Goal: Task Accomplishment & Management: Manage account settings

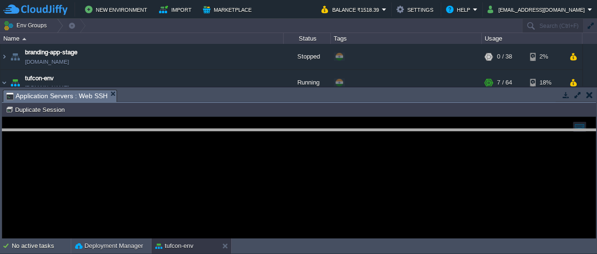
drag, startPoint x: 160, startPoint y: 96, endPoint x: 160, endPoint y: 136, distance: 39.7
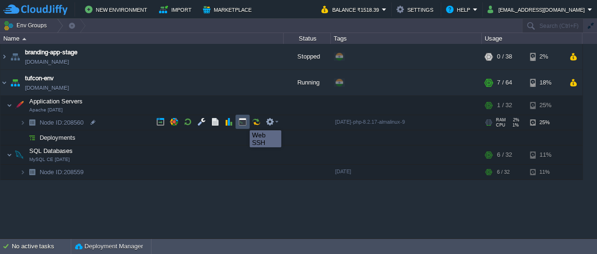
click at [243, 122] on button "button" at bounding box center [242, 122] width 8 height 8
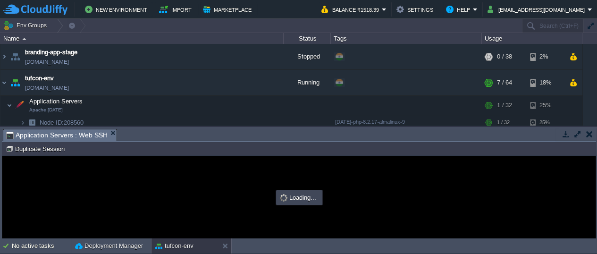
type input "#000000"
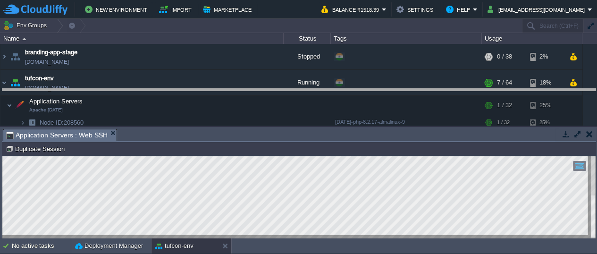
drag, startPoint x: 299, startPoint y: 132, endPoint x: 297, endPoint y: 92, distance: 40.2
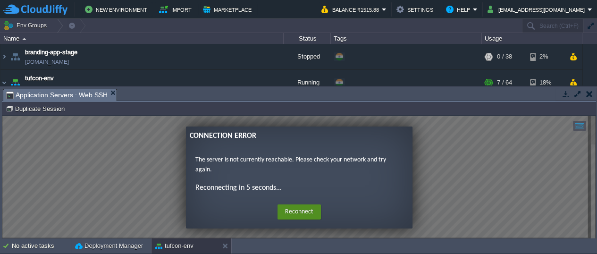
click at [291, 209] on button "Reconnect" at bounding box center [299, 211] width 43 height 15
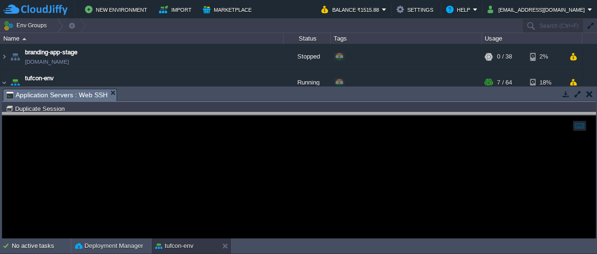
drag, startPoint x: 127, startPoint y: 94, endPoint x: 129, endPoint y: 124, distance: 29.8
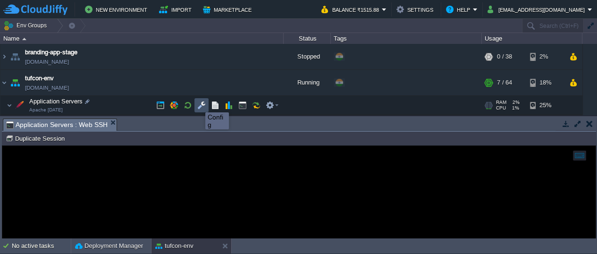
click at [198, 103] on button "button" at bounding box center [201, 105] width 8 height 8
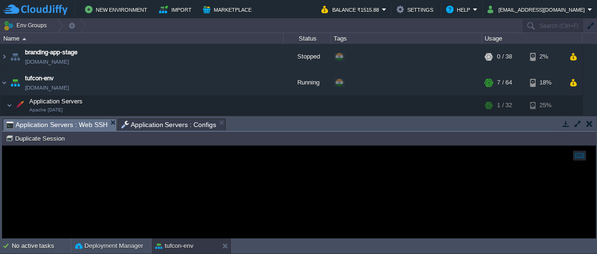
click at [78, 124] on span "Application Servers : Web SSH" at bounding box center [57, 125] width 102 height 12
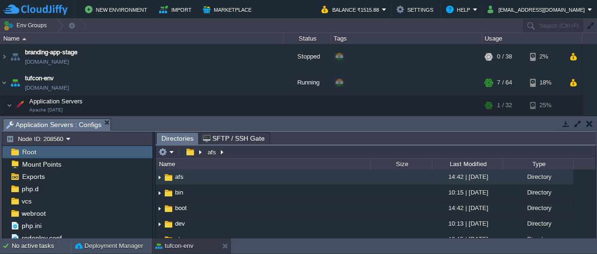
scroll to position [116, 0]
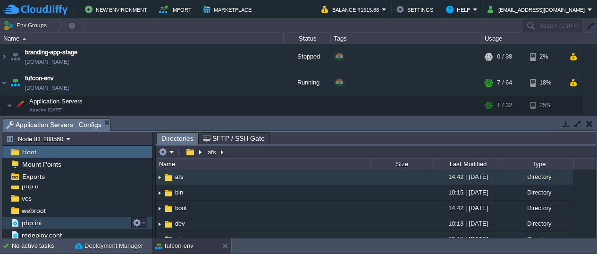
click at [31, 222] on span "php.ini" at bounding box center [31, 223] width 23 height 8
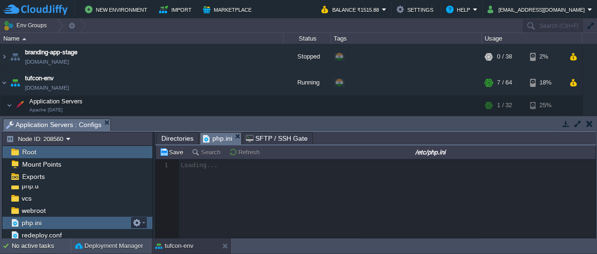
click at [31, 222] on span "php.ini" at bounding box center [31, 223] width 23 height 8
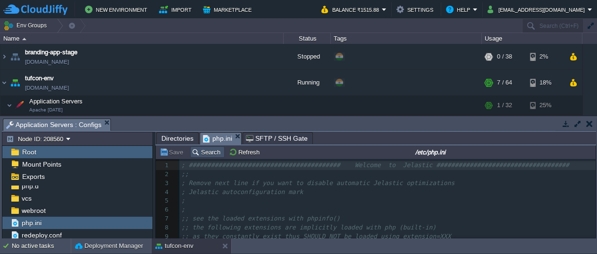
click at [206, 153] on button "Search" at bounding box center [208, 152] width 32 height 8
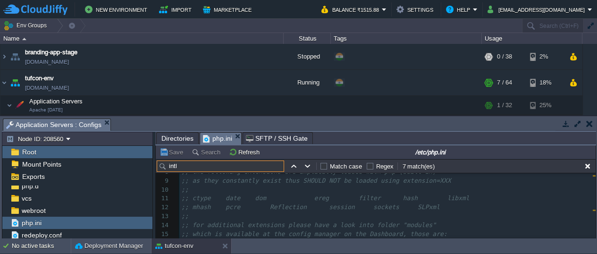
scroll to position [132, 0]
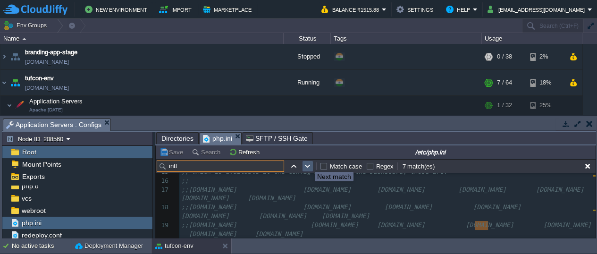
type input "intl"
click at [308, 163] on button "button" at bounding box center [308, 166] width 8 height 8
type textarea "intl"
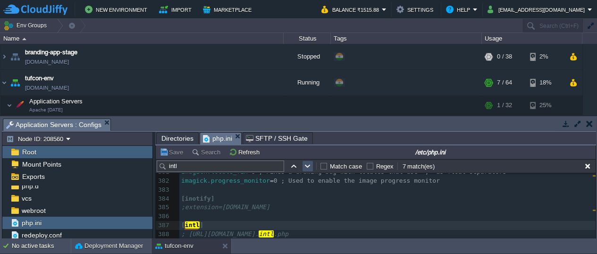
click at [308, 163] on button "button" at bounding box center [308, 166] width 8 height 8
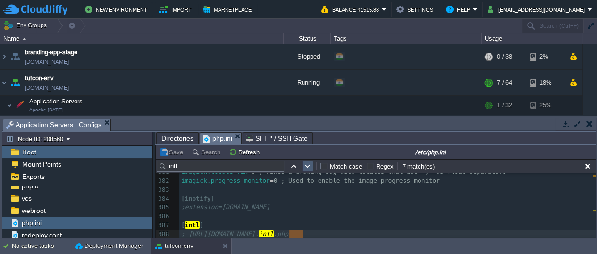
scroll to position [3424, 0]
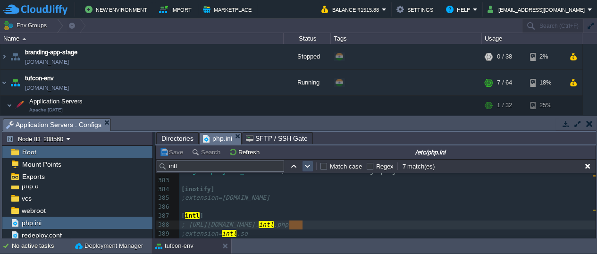
click at [308, 163] on button "button" at bounding box center [308, 166] width 8 height 8
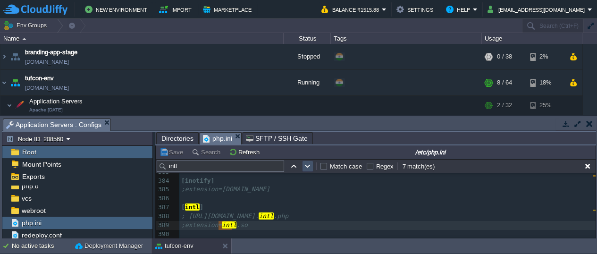
click at [308, 163] on button "button" at bounding box center [308, 166] width 8 height 8
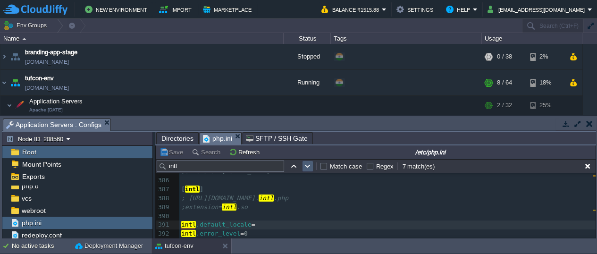
click at [308, 163] on button "button" at bounding box center [308, 166] width 8 height 8
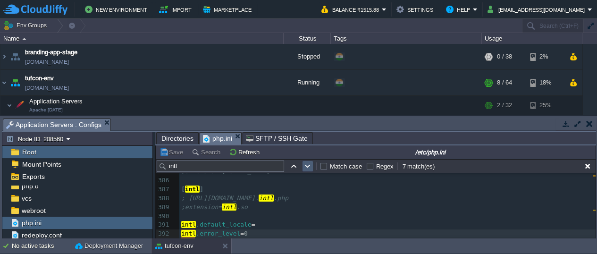
scroll to position [3460, 0]
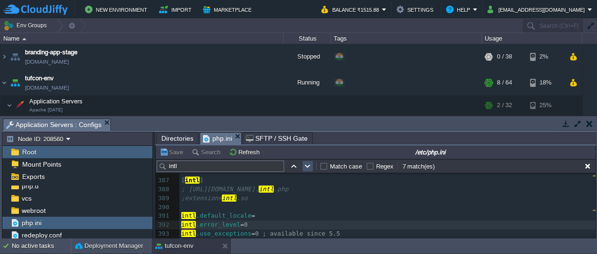
click at [308, 163] on button "button" at bounding box center [308, 166] width 8 height 8
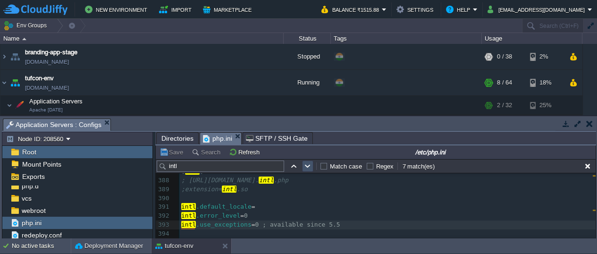
click at [308, 163] on button "button" at bounding box center [308, 166] width 8 height 8
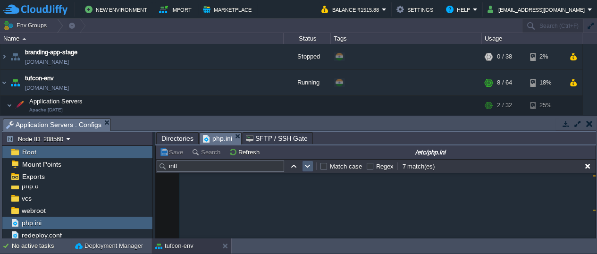
scroll to position [153, 0]
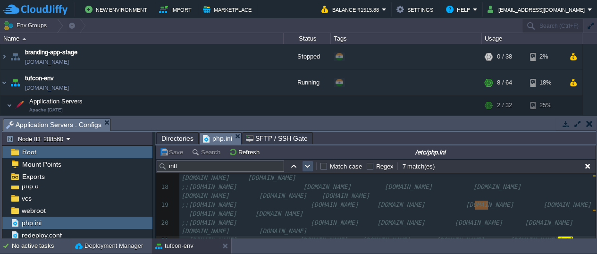
click at [308, 163] on button "button" at bounding box center [308, 166] width 8 height 8
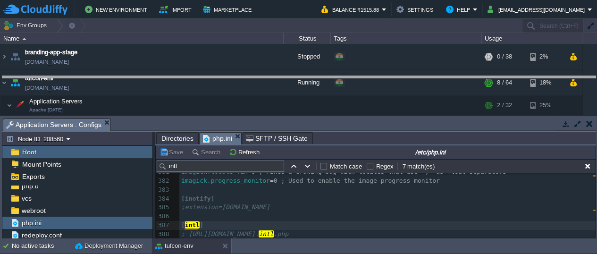
drag, startPoint x: 340, startPoint y: 122, endPoint x: 338, endPoint y: 77, distance: 44.4
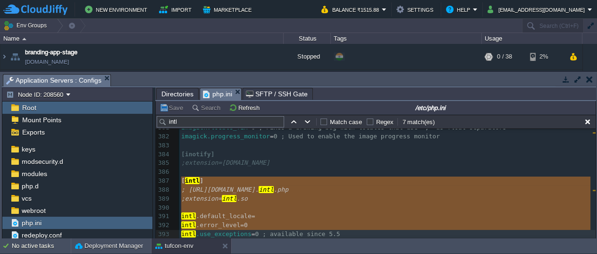
scroll to position [3450, 0]
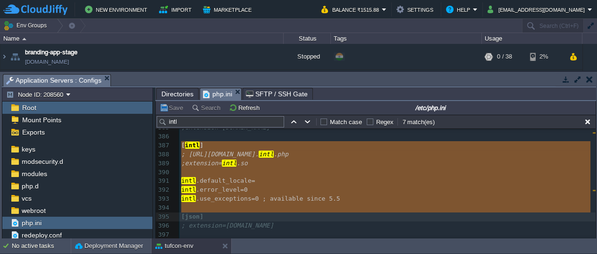
type textarea "[intl] ; [URL][DOMAIN_NAME] ;extension=[DOMAIN_NAME] [DOMAIN_NAME]_locale = int…"
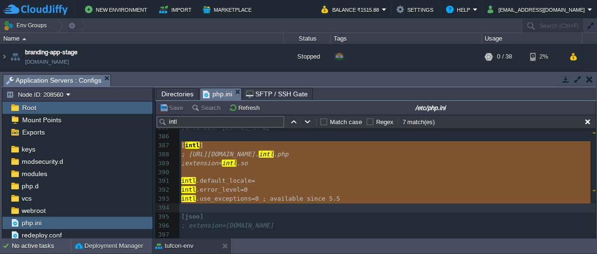
click at [182, 162] on span ";extension=" at bounding box center [201, 163] width 41 height 7
click at [188, 162] on span ";extension=" at bounding box center [201, 163] width 41 height 7
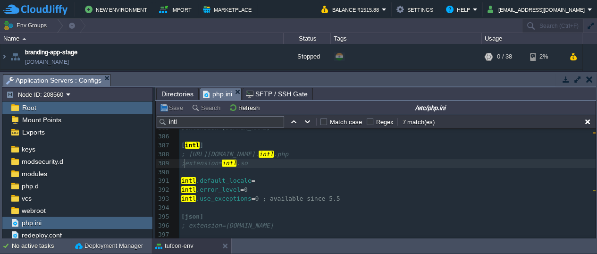
click at [186, 161] on div "x 369 ​ 370 [igbinary] 371 ; a serializer, required by memcached, can be user a…" at bounding box center [387, 150] width 416 height 338
click at [175, 107] on button "Save" at bounding box center [173, 107] width 26 height 8
click at [243, 106] on button "Refresh" at bounding box center [246, 107] width 34 height 8
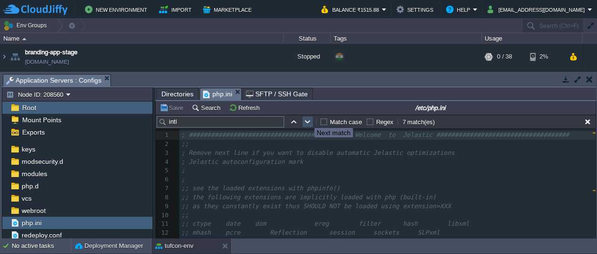
click at [307, 119] on button "button" at bounding box center [308, 122] width 8 height 8
type textarea "intl"
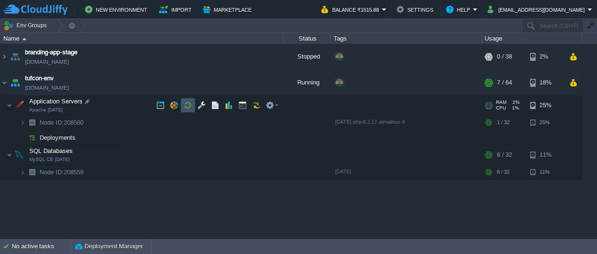
click at [189, 102] on button "button" at bounding box center [188, 105] width 8 height 8
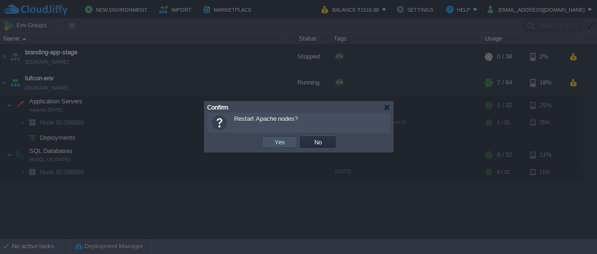
click at [275, 141] on button "Yes" at bounding box center [280, 142] width 16 height 8
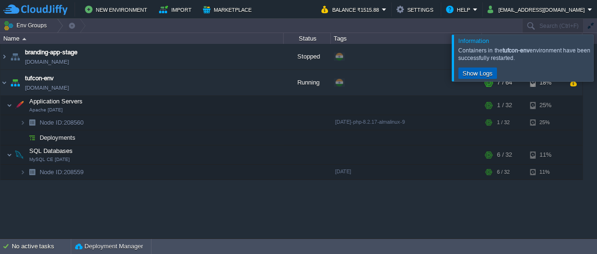
click at [472, 69] on button "Show Logs" at bounding box center [478, 73] width 36 height 8
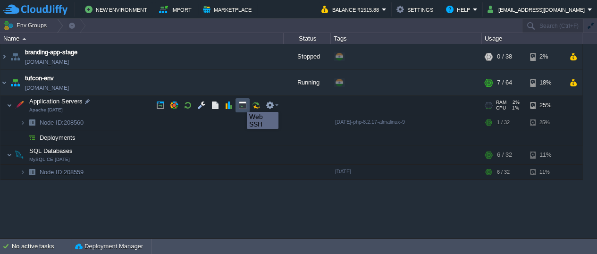
click at [240, 103] on button "button" at bounding box center [242, 105] width 8 height 8
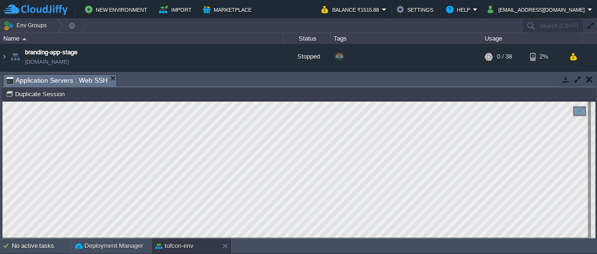
type input "#000000"
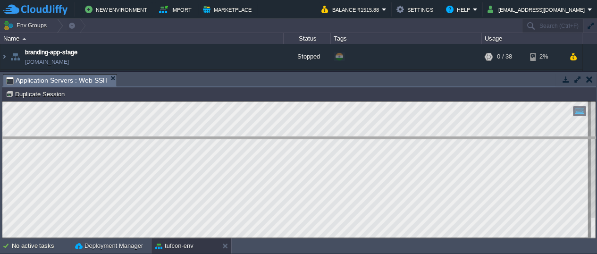
drag, startPoint x: 136, startPoint y: 81, endPoint x: 140, endPoint y: 143, distance: 62.5
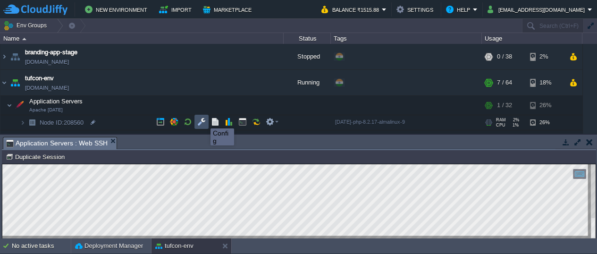
click at [204, 120] on button "button" at bounding box center [201, 122] width 8 height 8
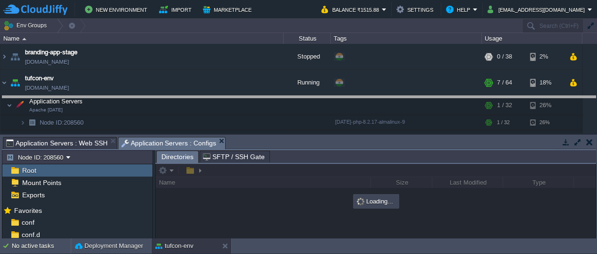
drag, startPoint x: 247, startPoint y: 141, endPoint x: 245, endPoint y: 100, distance: 40.7
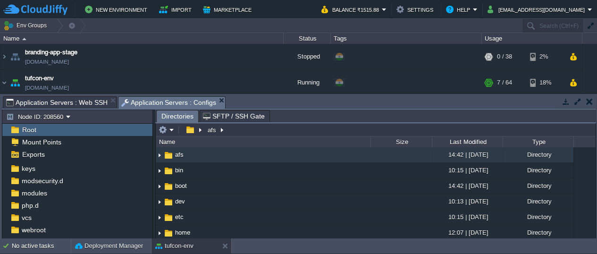
scroll to position [94, 0]
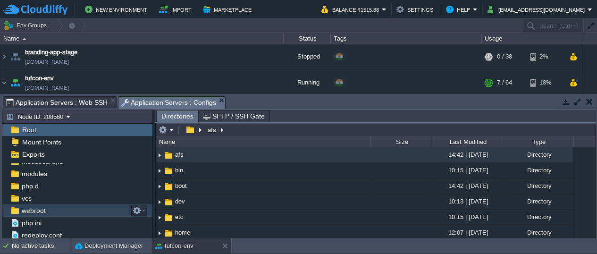
click at [38, 210] on span "webroot" at bounding box center [33, 210] width 27 height 8
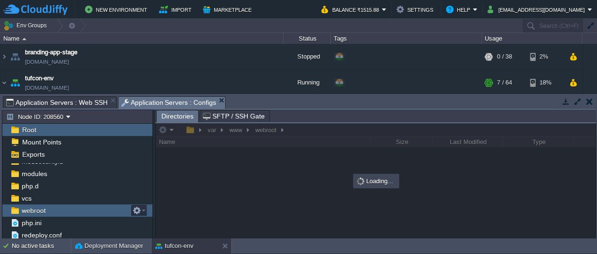
click at [38, 210] on span "webroot" at bounding box center [33, 210] width 27 height 8
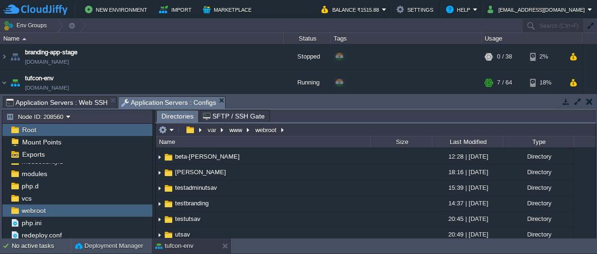
scroll to position [49, 0]
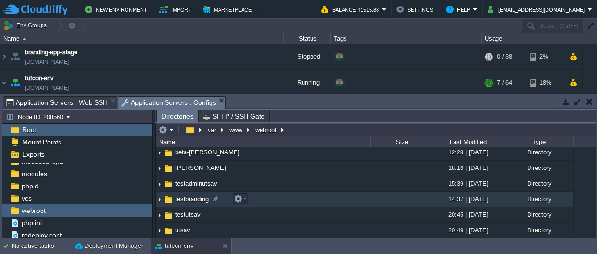
click at [170, 199] on img at bounding box center [168, 200] width 10 height 10
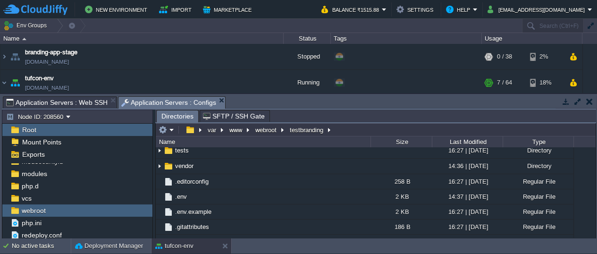
scroll to position [162, 0]
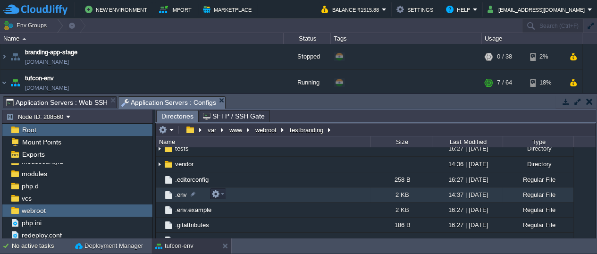
click at [179, 194] on span ".env" at bounding box center [181, 195] width 15 height 8
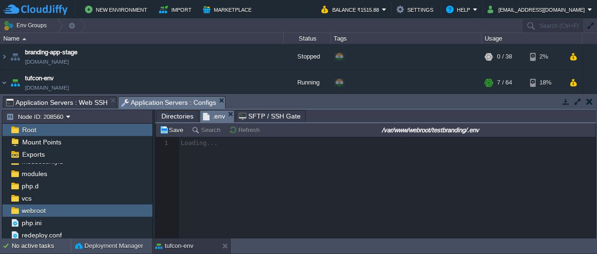
scroll to position [3, 0]
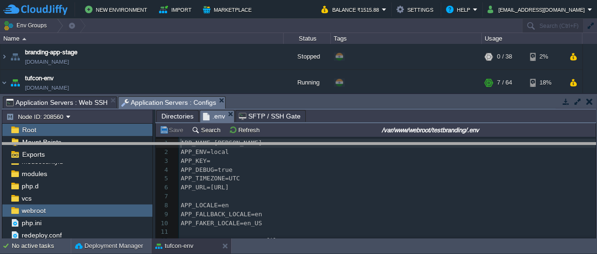
drag, startPoint x: 346, startPoint y: 98, endPoint x: 348, endPoint y: 144, distance: 46.3
click at [348, 144] on body "New Environment Import Marketplace Bonus ₹0.00 Upgrade Account Balance ₹1515.88…" at bounding box center [298, 127] width 597 height 254
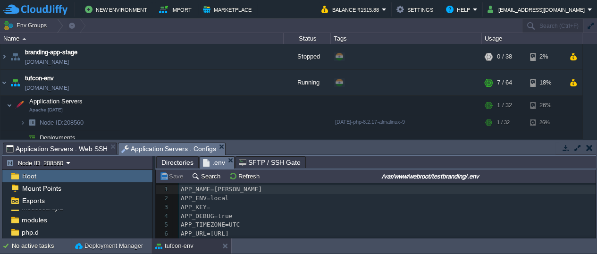
scroll to position [39, 0]
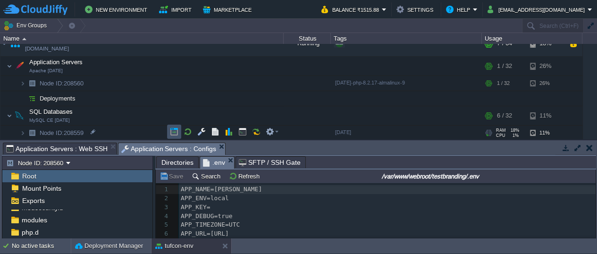
click at [175, 129] on button "button" at bounding box center [174, 131] width 8 height 8
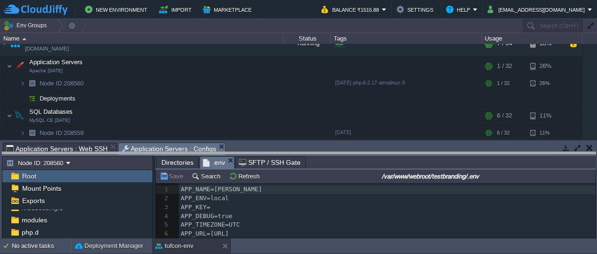
drag, startPoint x: 254, startPoint y: 145, endPoint x: 255, endPoint y: 155, distance: 9.5
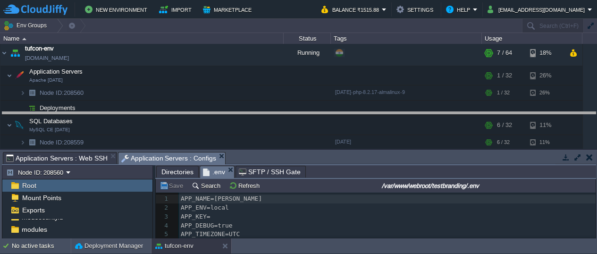
drag, startPoint x: 362, startPoint y: 158, endPoint x: 359, endPoint y: 112, distance: 46.4
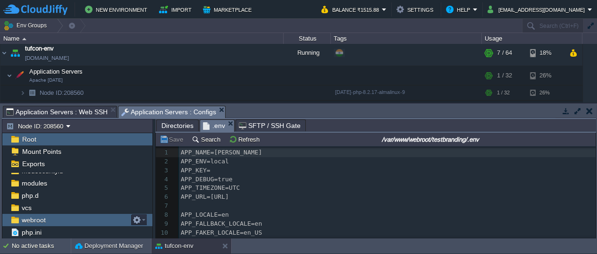
click at [23, 217] on span "webroot" at bounding box center [33, 220] width 27 height 8
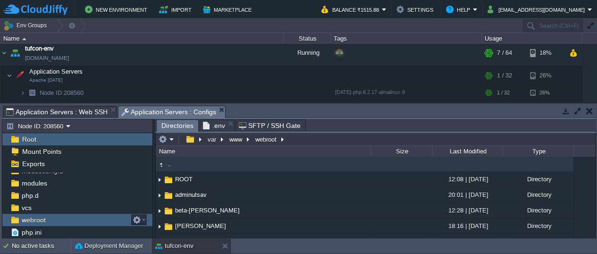
click at [23, 217] on span "webroot" at bounding box center [33, 220] width 27 height 8
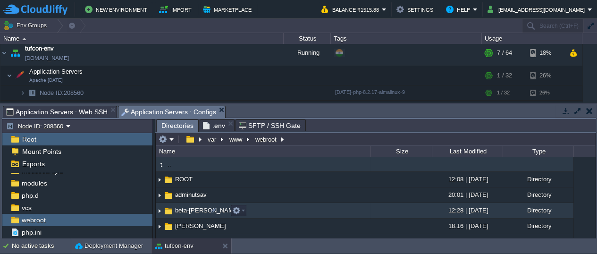
click at [178, 210] on span "beta-[PERSON_NAME]" at bounding box center [208, 210] width 68 height 8
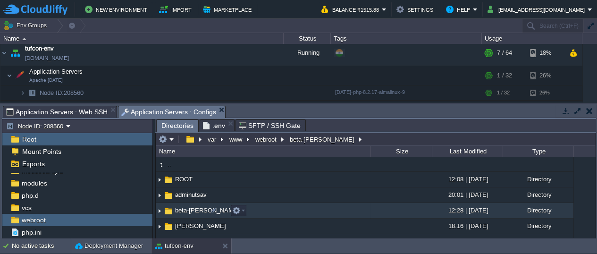
click at [178, 210] on span "beta-[PERSON_NAME]" at bounding box center [208, 210] width 68 height 8
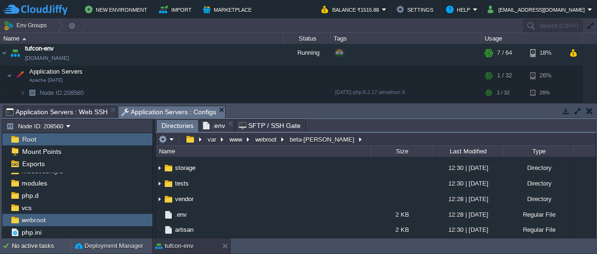
scroll to position [142, 0]
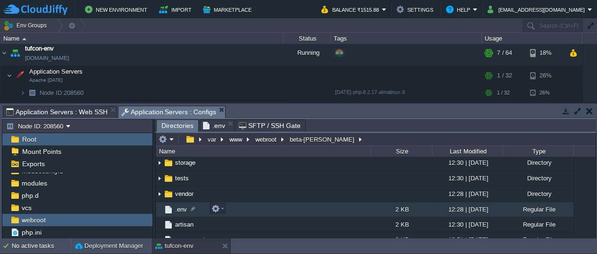
click at [176, 209] on span ".env" at bounding box center [181, 209] width 15 height 8
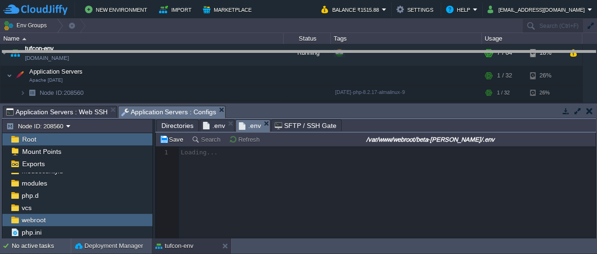
drag, startPoint x: 347, startPoint y: 107, endPoint x: 342, endPoint y: 52, distance: 54.9
click at [342, 52] on body "New Environment Import Marketplace Bonus ₹0.00 Upgrade Account Balance ₹1515.88…" at bounding box center [298, 127] width 597 height 254
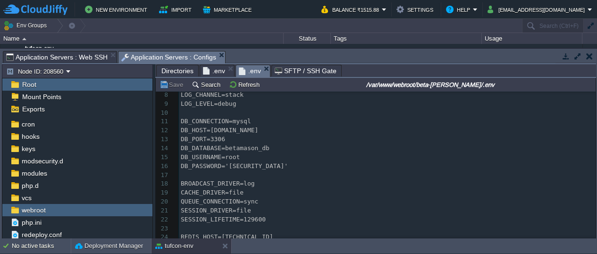
scroll to position [0, 0]
click at [240, 167] on span "DB_PASSWORD='[SECURITY_DATA]'" at bounding box center [234, 165] width 107 height 7
type textarea "OSGxhc15725"
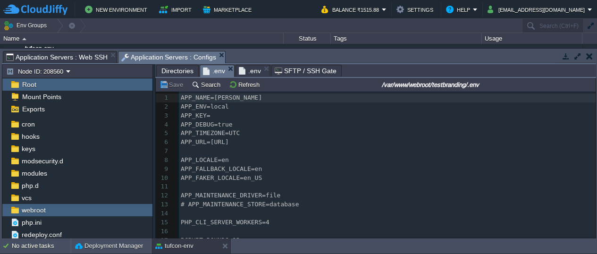
click at [217, 70] on span ".env" at bounding box center [214, 71] width 22 height 12
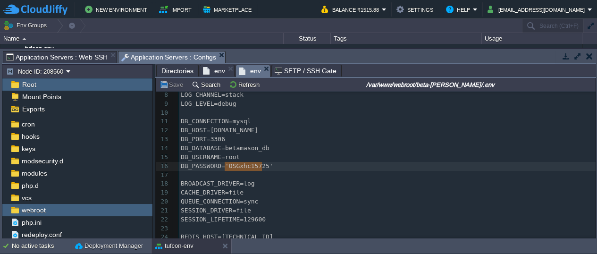
click at [251, 71] on span ".env" at bounding box center [250, 71] width 22 height 12
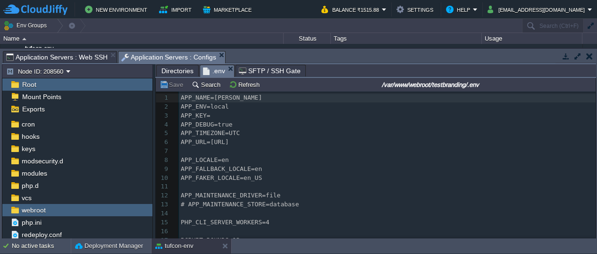
click at [213, 71] on span ".env" at bounding box center [214, 71] width 22 height 12
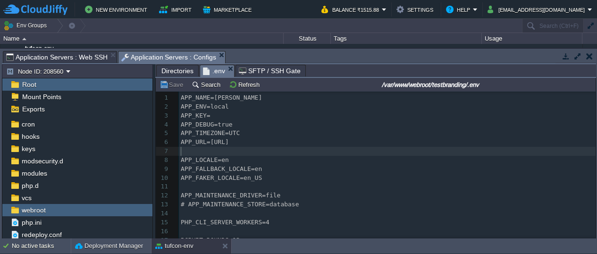
click at [328, 153] on pre "​" at bounding box center [387, 151] width 417 height 9
type textarea "-"
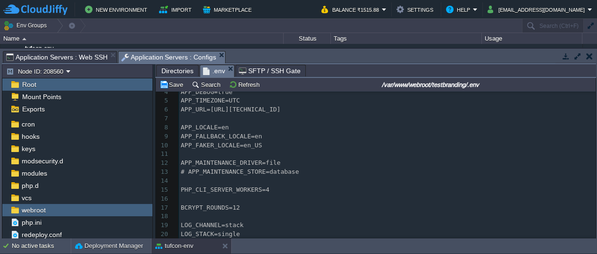
scroll to position [45, 0]
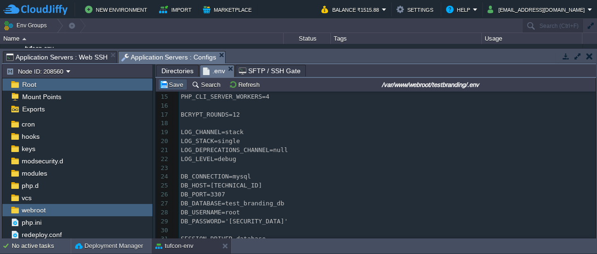
click at [173, 81] on button "Save" at bounding box center [173, 84] width 26 height 8
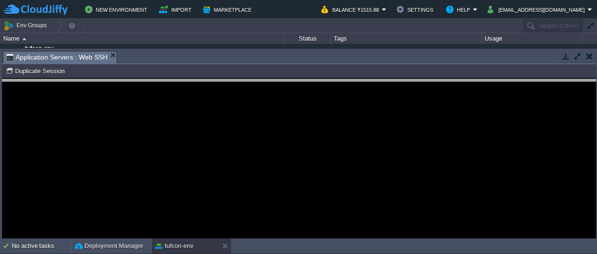
drag, startPoint x: 216, startPoint y: 55, endPoint x: 218, endPoint y: 83, distance: 28.0
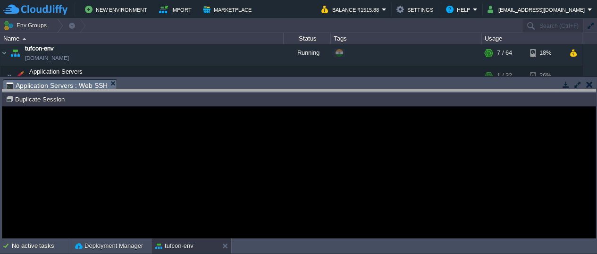
drag, startPoint x: 218, startPoint y: 83, endPoint x: 218, endPoint y: 93, distance: 10.4
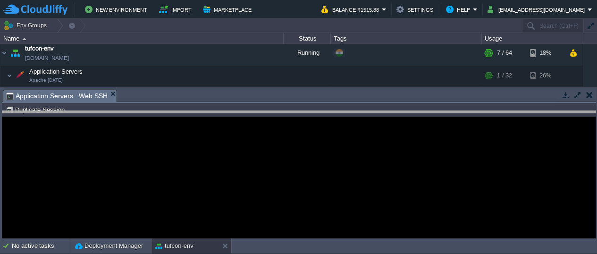
drag, startPoint x: 218, startPoint y: 93, endPoint x: 223, endPoint y: 118, distance: 25.5
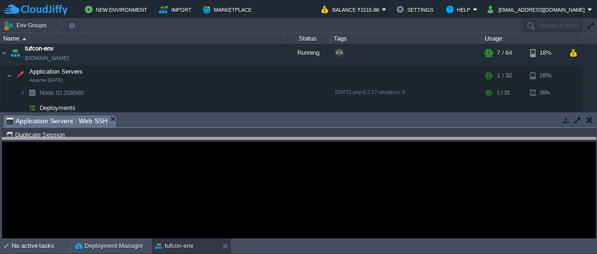
drag, startPoint x: 349, startPoint y: 123, endPoint x: 353, endPoint y: 146, distance: 23.0
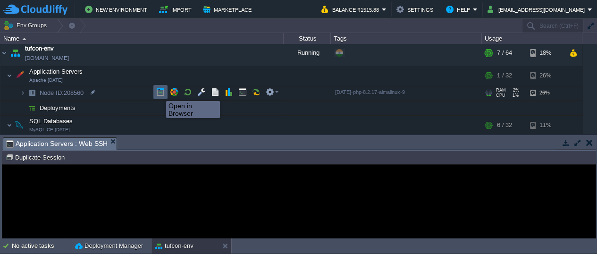
click at [160, 92] on button "button" at bounding box center [160, 92] width 8 height 8
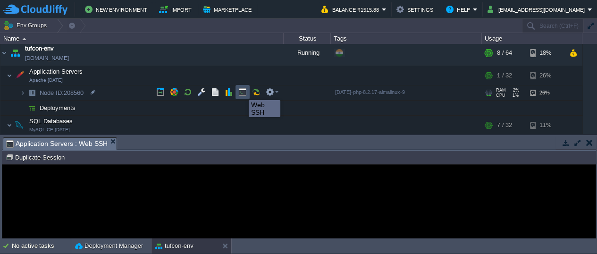
click at [242, 91] on button "button" at bounding box center [242, 92] width 8 height 8
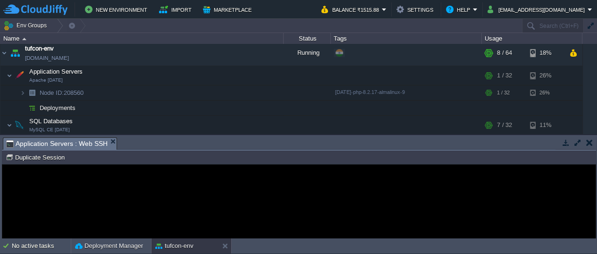
scroll to position [0, 0]
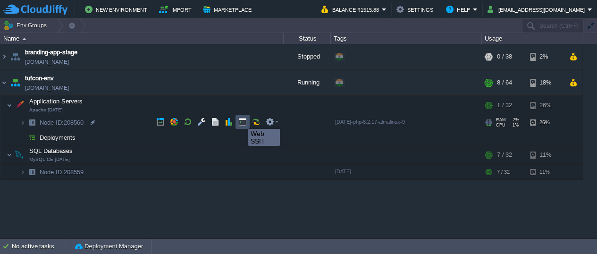
click at [241, 120] on button "button" at bounding box center [242, 122] width 8 height 8
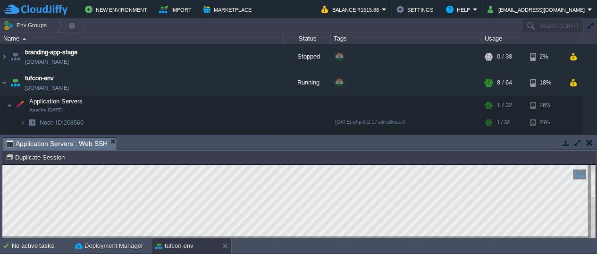
click at [593, 218] on div at bounding box center [593, 201] width 5 height 73
click at [589, 167] on div at bounding box center [299, 201] width 594 height 73
click at [596, 165] on html "Copy: Ctrl + Shift + C Paste: Ctrl + V Settings: Ctrl + Shift + Alt 0" at bounding box center [299, 165] width 594 height 0
